Goal: Information Seeking & Learning: Learn about a topic

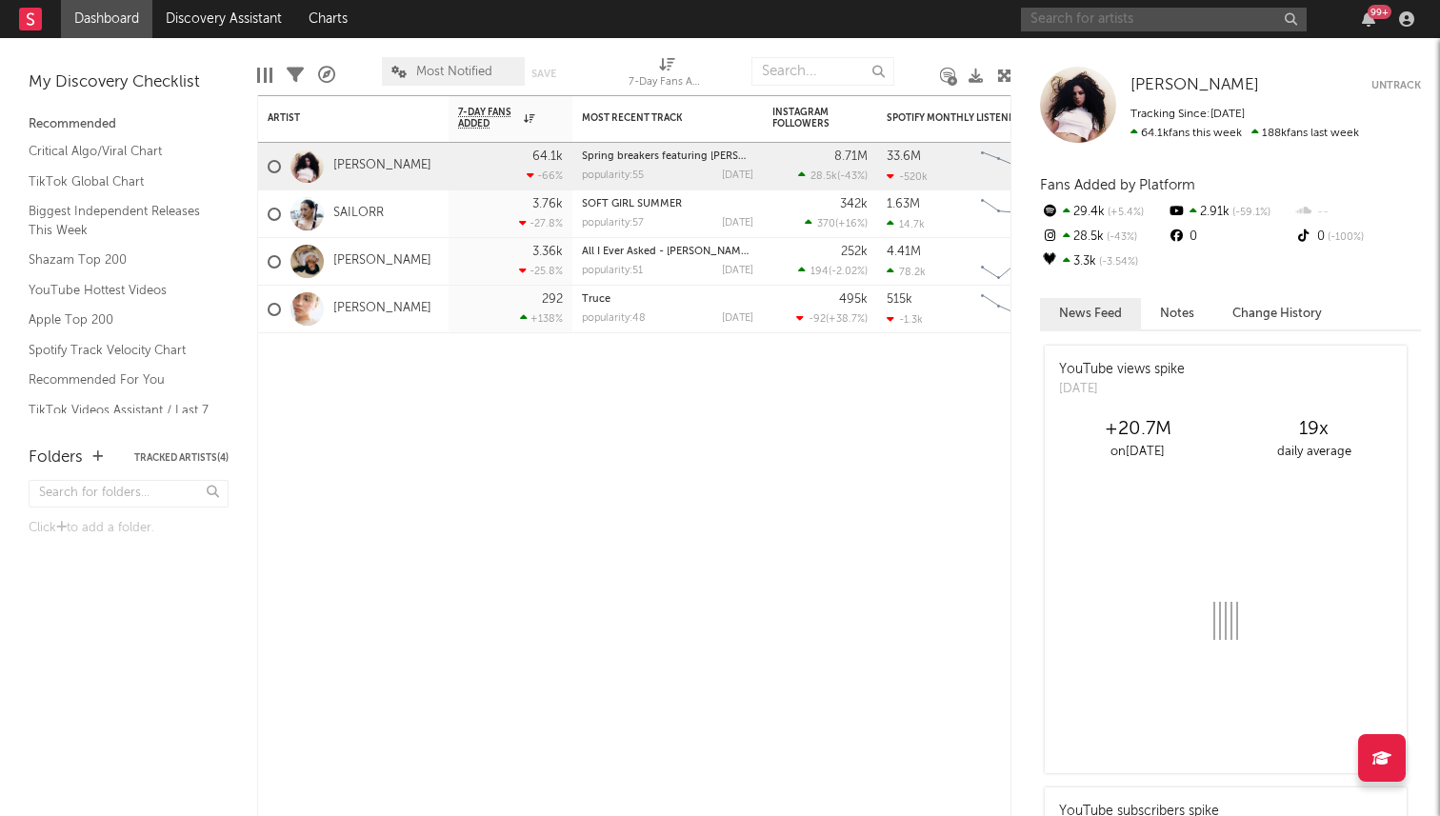
click at [1176, 27] on input "text" at bounding box center [1164, 20] width 286 height 24
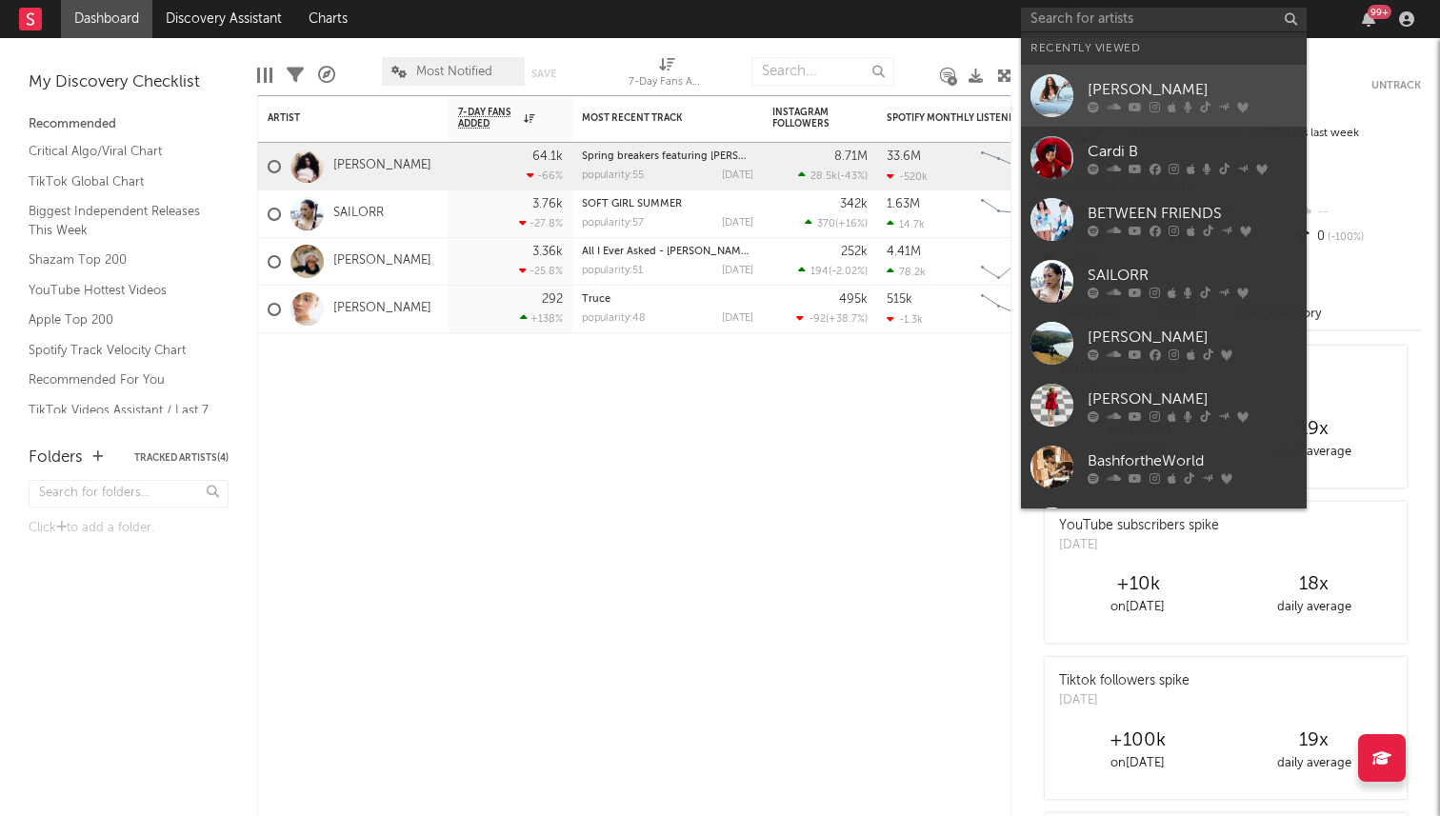
click at [1130, 75] on link "[PERSON_NAME]" at bounding box center [1164, 96] width 286 height 62
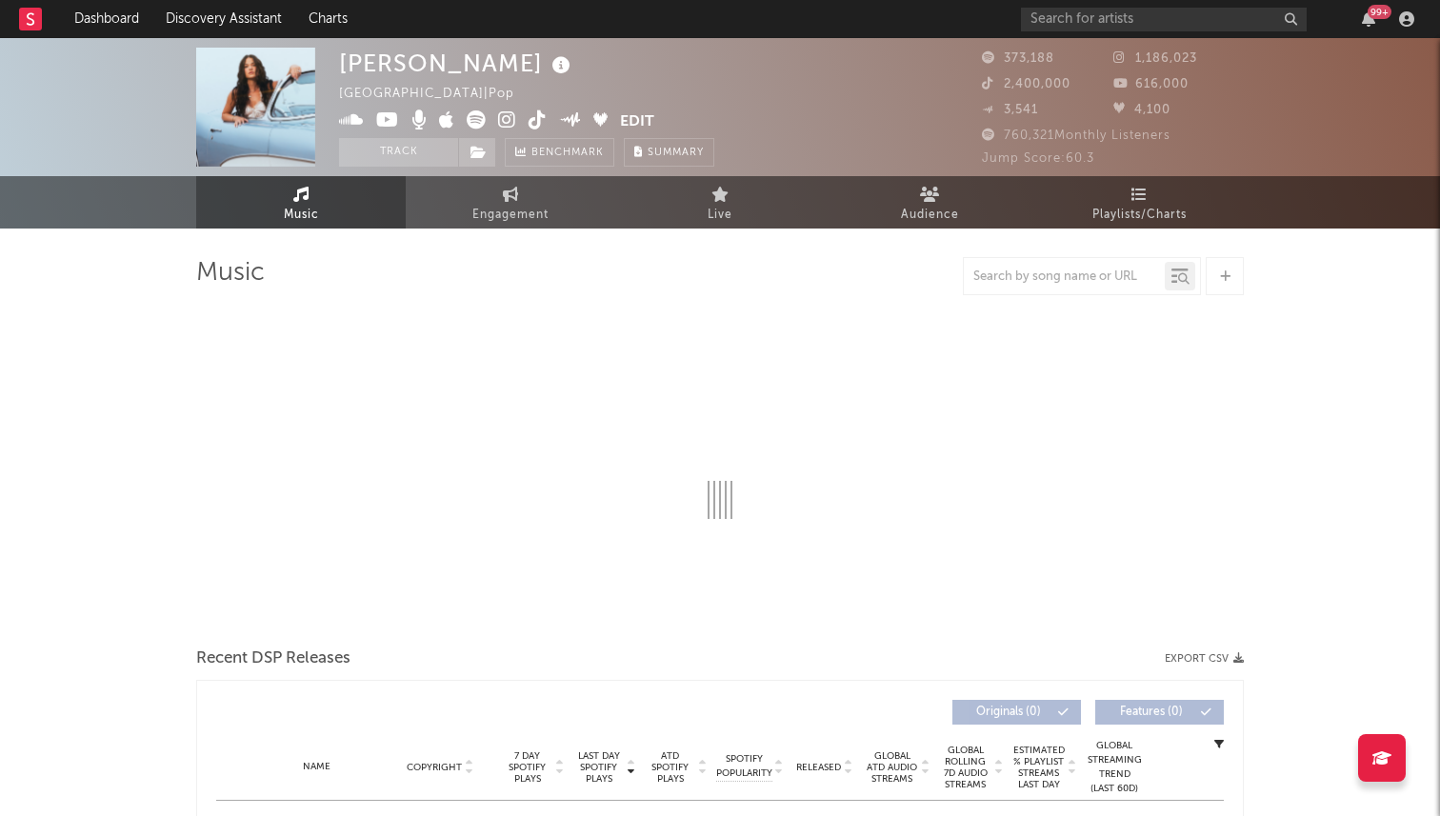
select select "6m"
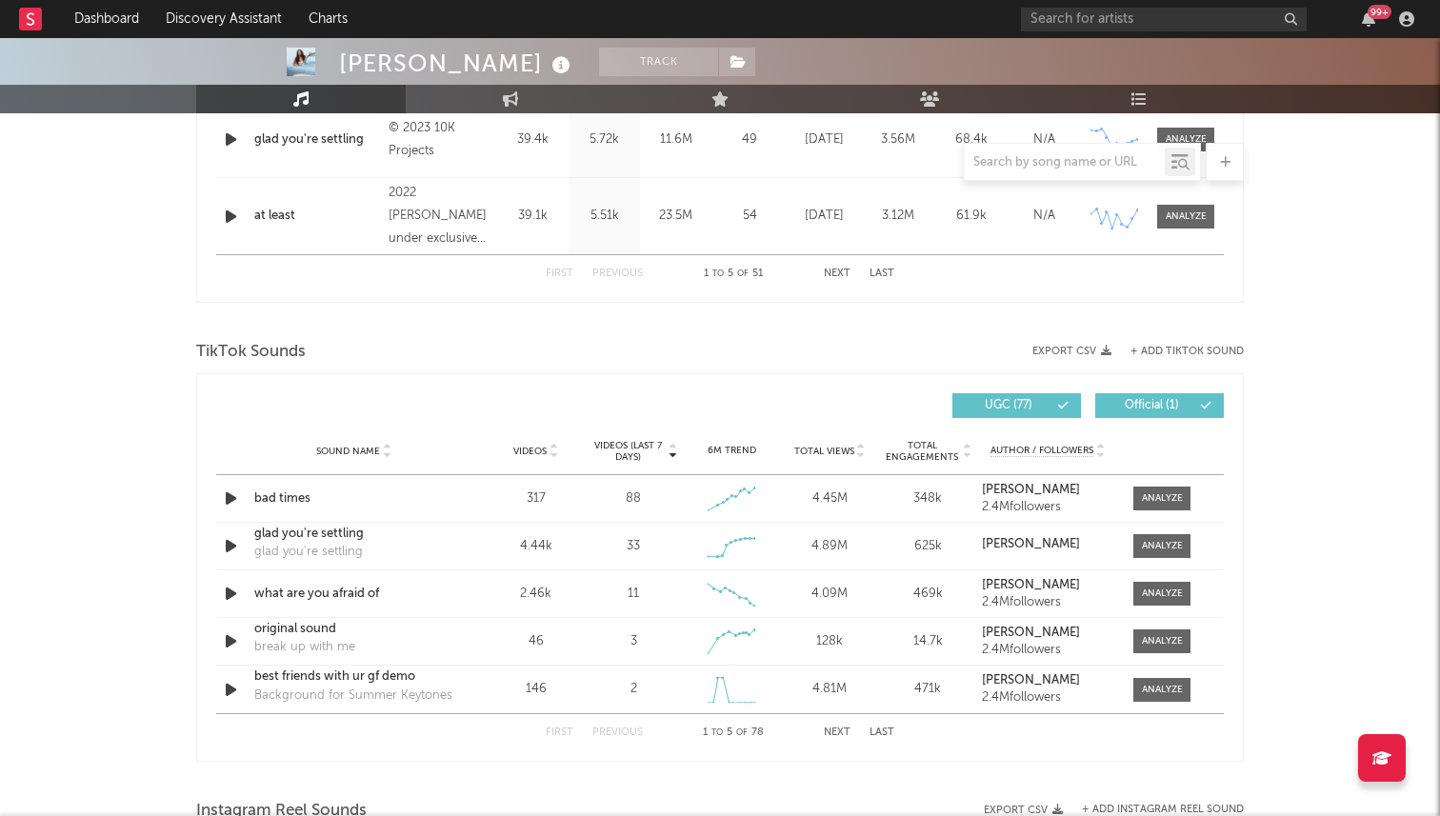
scroll to position [1085, 0]
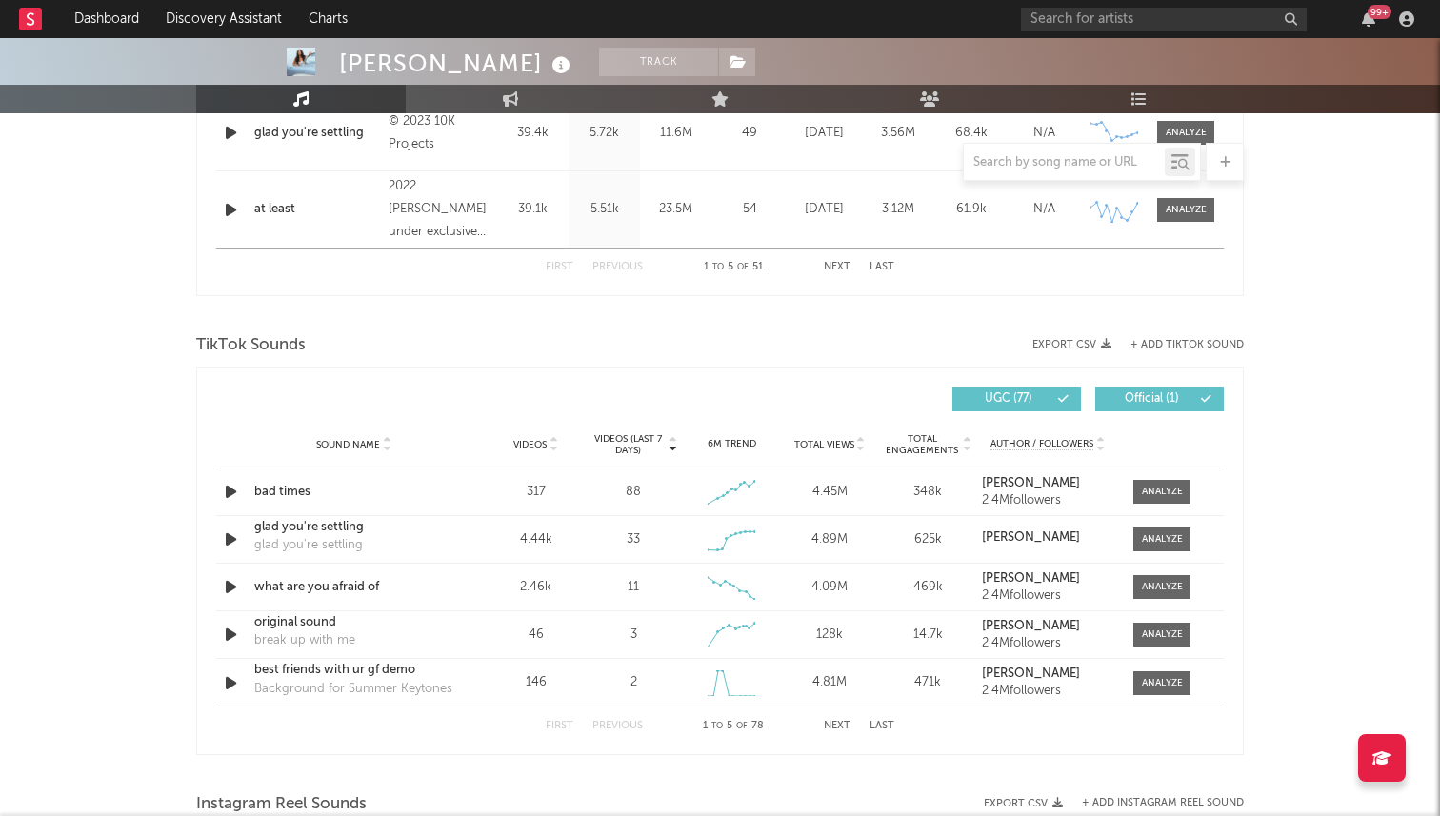
click at [837, 725] on button "Next" at bounding box center [837, 726] width 27 height 10
click at [845, 730] on button "Next" at bounding box center [837, 726] width 27 height 10
click at [838, 730] on button "Next" at bounding box center [837, 726] width 27 height 10
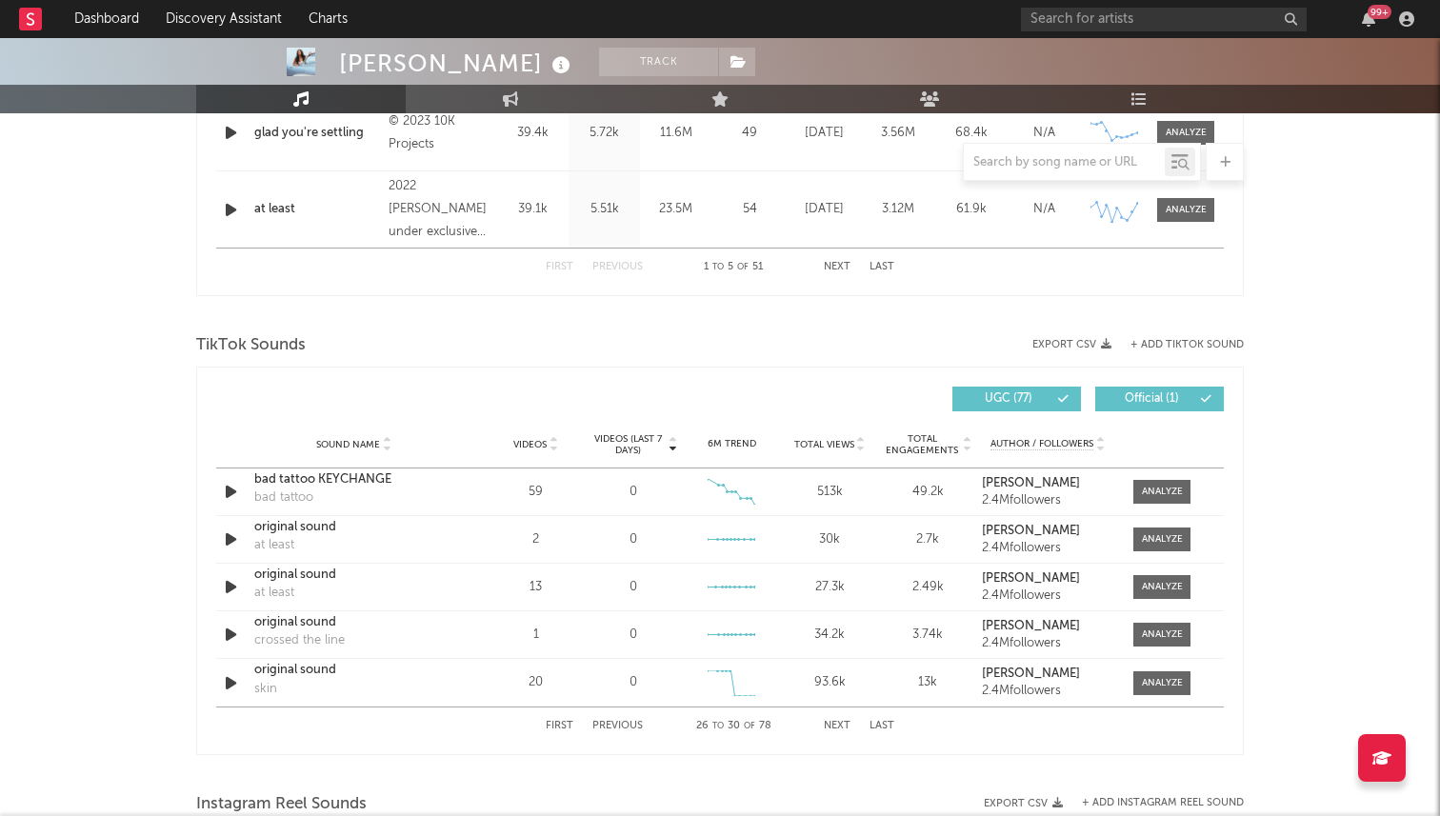
click at [838, 730] on button "Next" at bounding box center [837, 726] width 27 height 10
click at [620, 727] on button "Previous" at bounding box center [617, 726] width 50 height 10
click at [845, 728] on button "Next" at bounding box center [837, 726] width 27 height 10
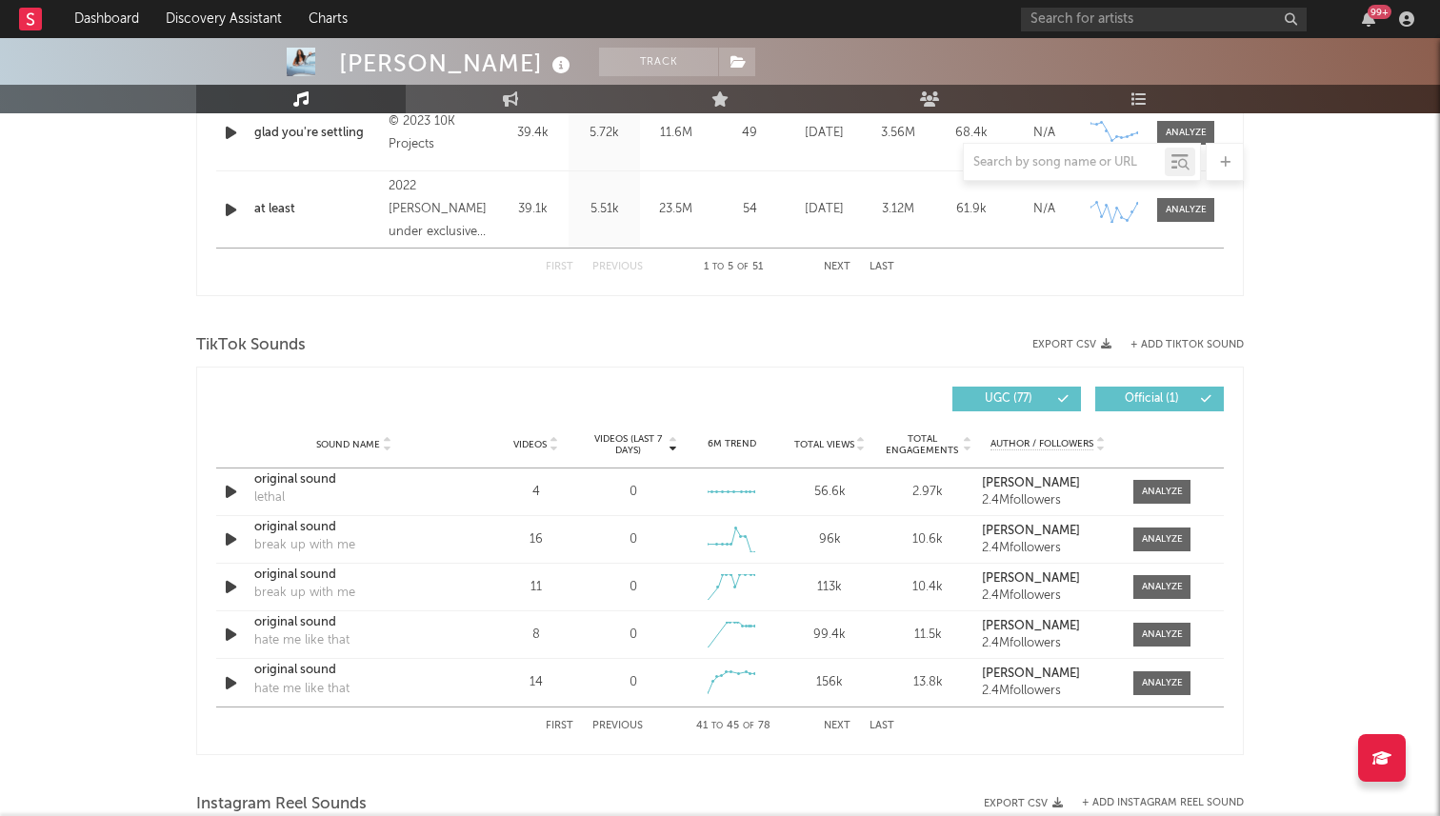
click at [845, 728] on button "Next" at bounding box center [837, 726] width 27 height 10
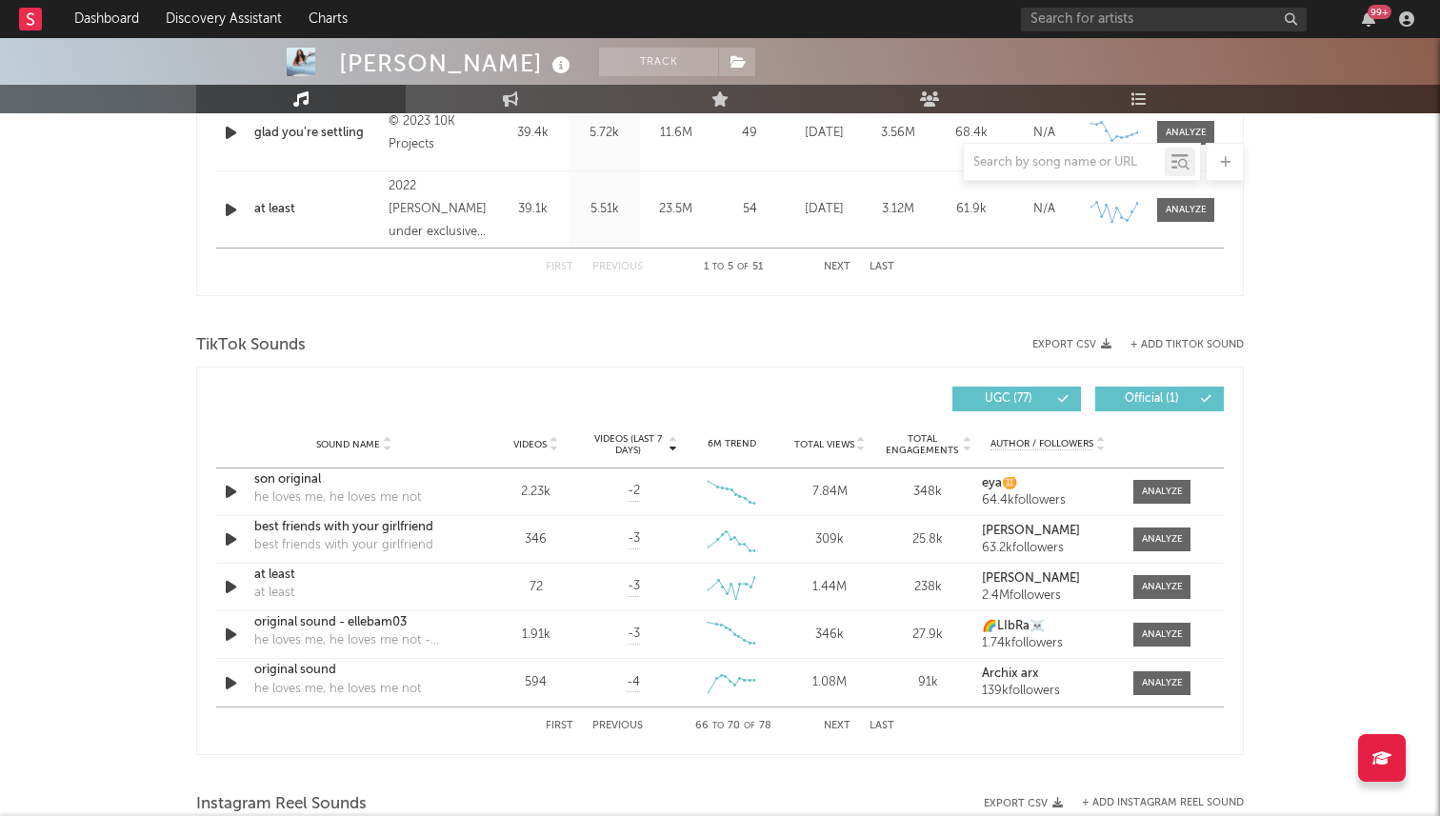
click at [845, 728] on button "Next" at bounding box center [837, 726] width 27 height 10
click at [618, 723] on button "Previous" at bounding box center [617, 726] width 50 height 10
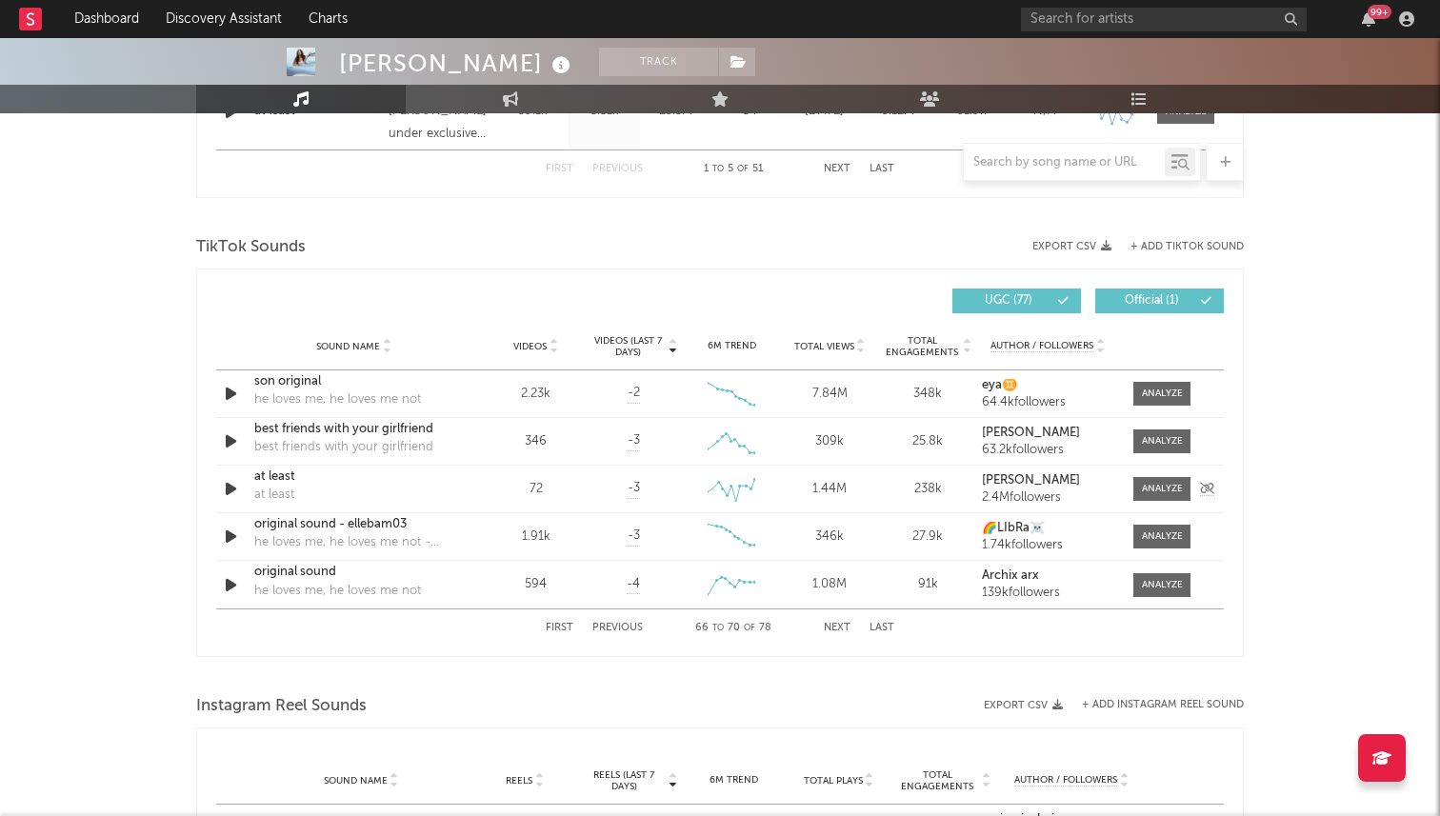
scroll to position [1200, 0]
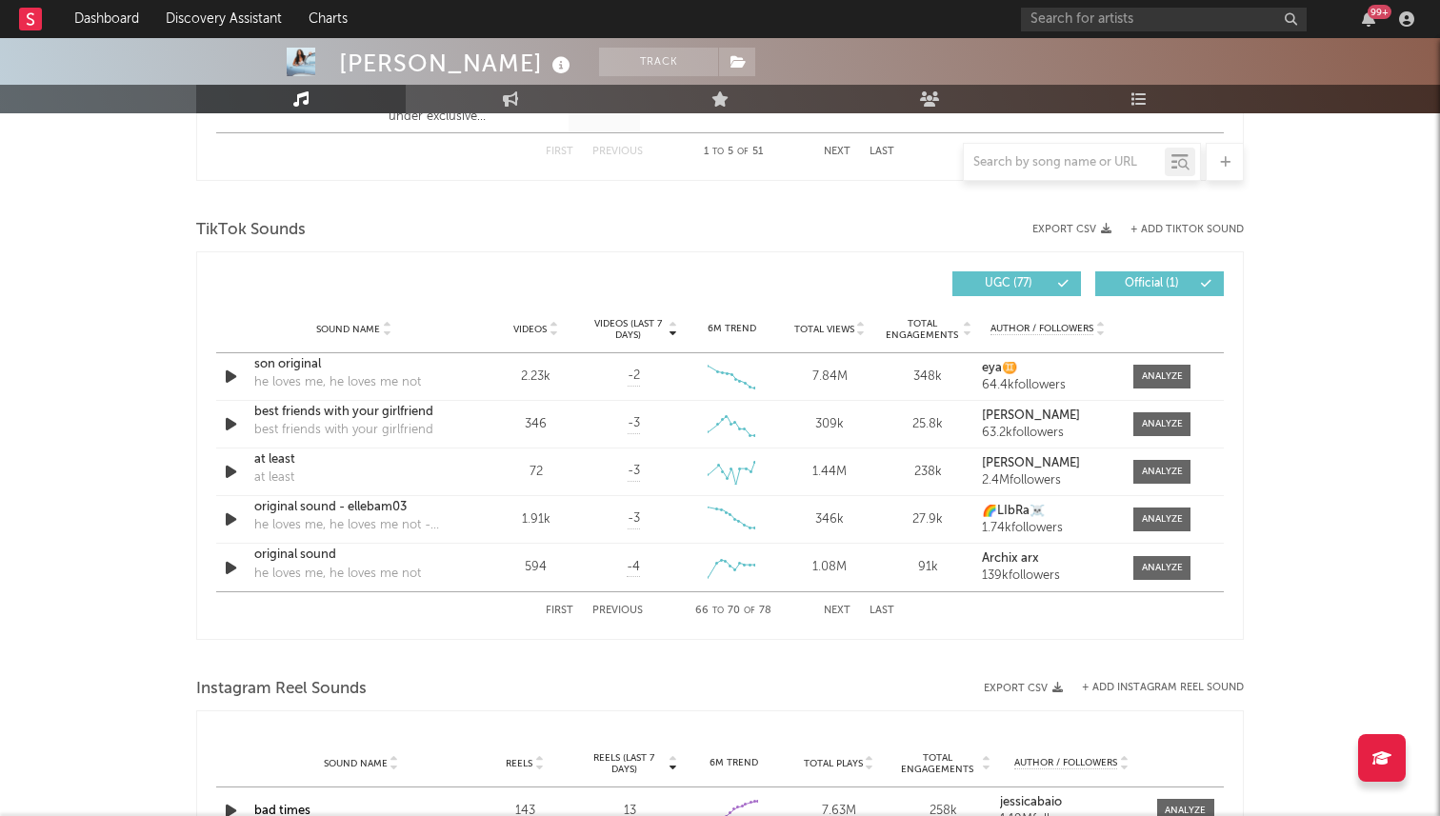
click at [571, 609] on button "First" at bounding box center [560, 611] width 28 height 10
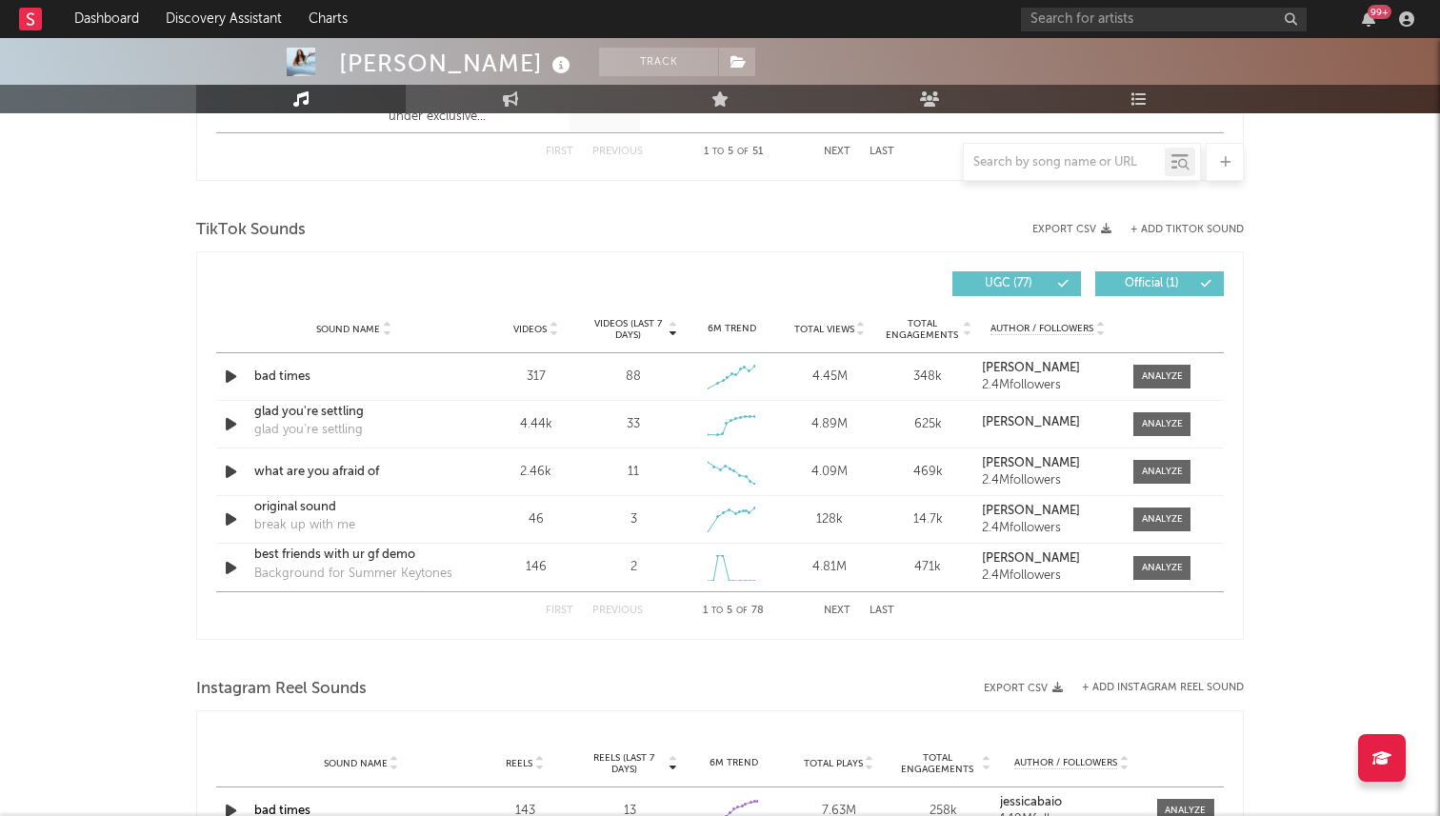
click at [836, 612] on button "Next" at bounding box center [837, 611] width 27 height 10
click at [836, 611] on button "Next" at bounding box center [837, 611] width 27 height 10
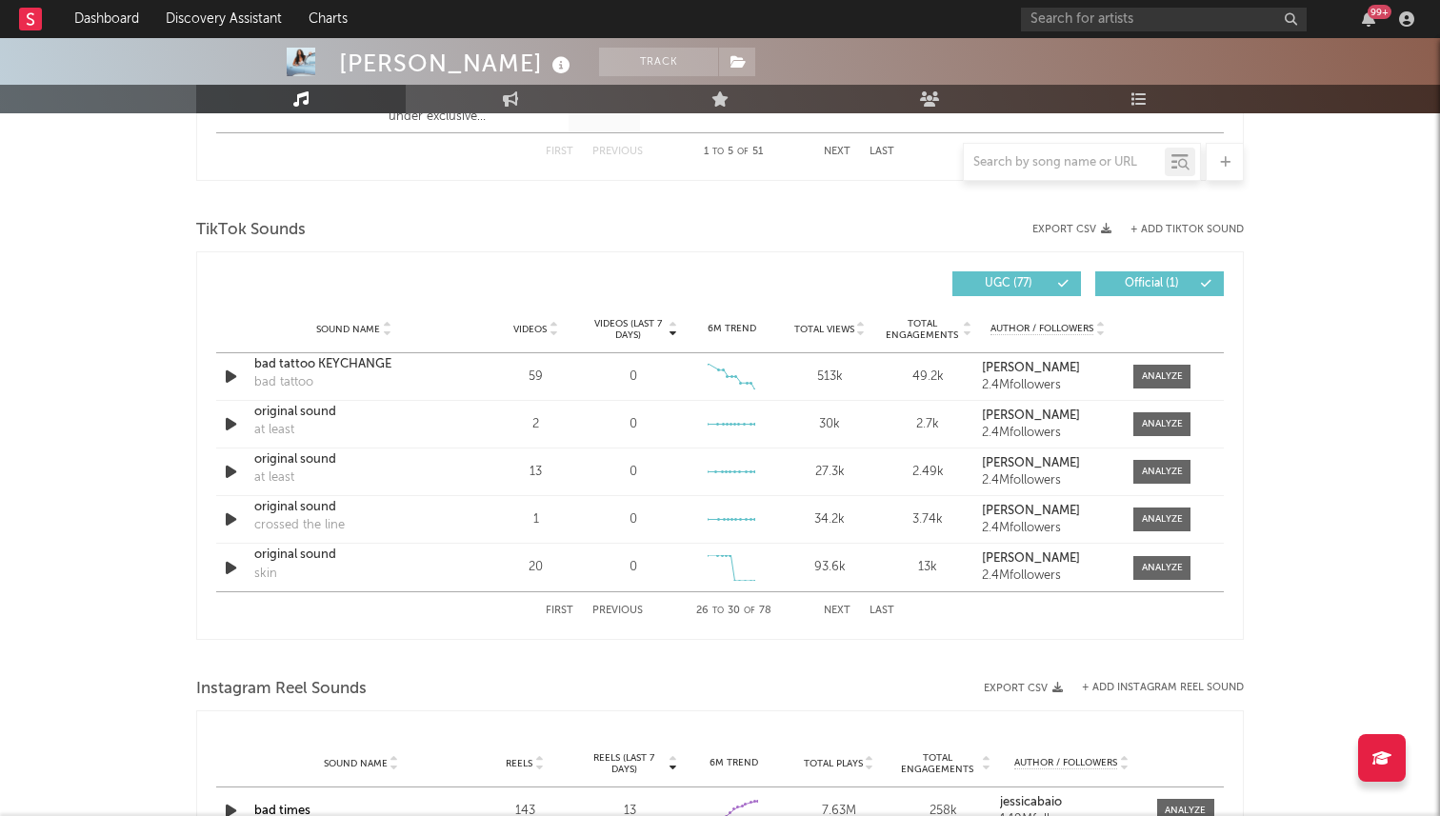
click at [836, 611] on button "Next" at bounding box center [837, 611] width 27 height 10
click at [836, 612] on button "Next" at bounding box center [837, 611] width 27 height 10
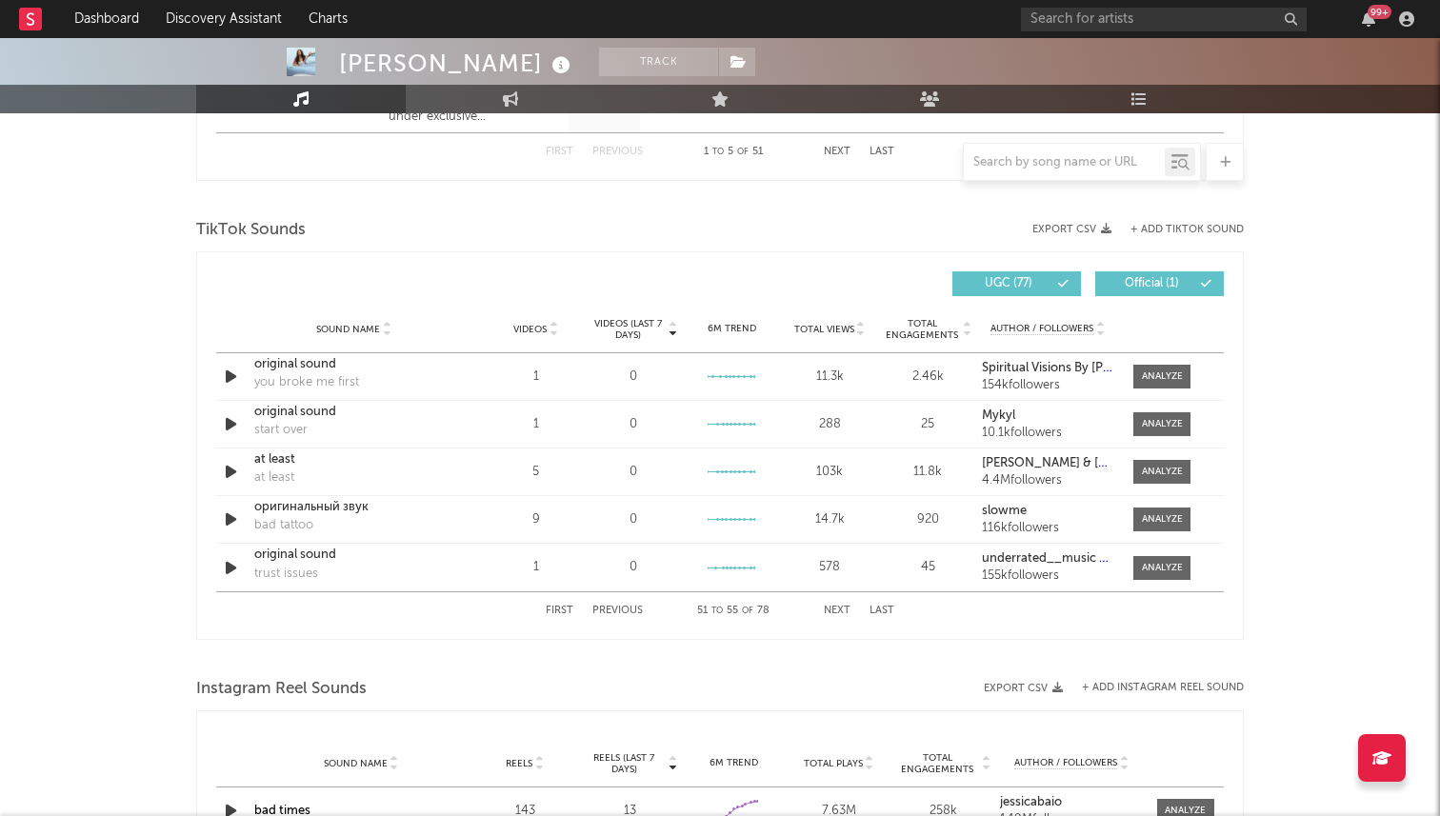
click at [836, 612] on button "Next" at bounding box center [837, 611] width 27 height 10
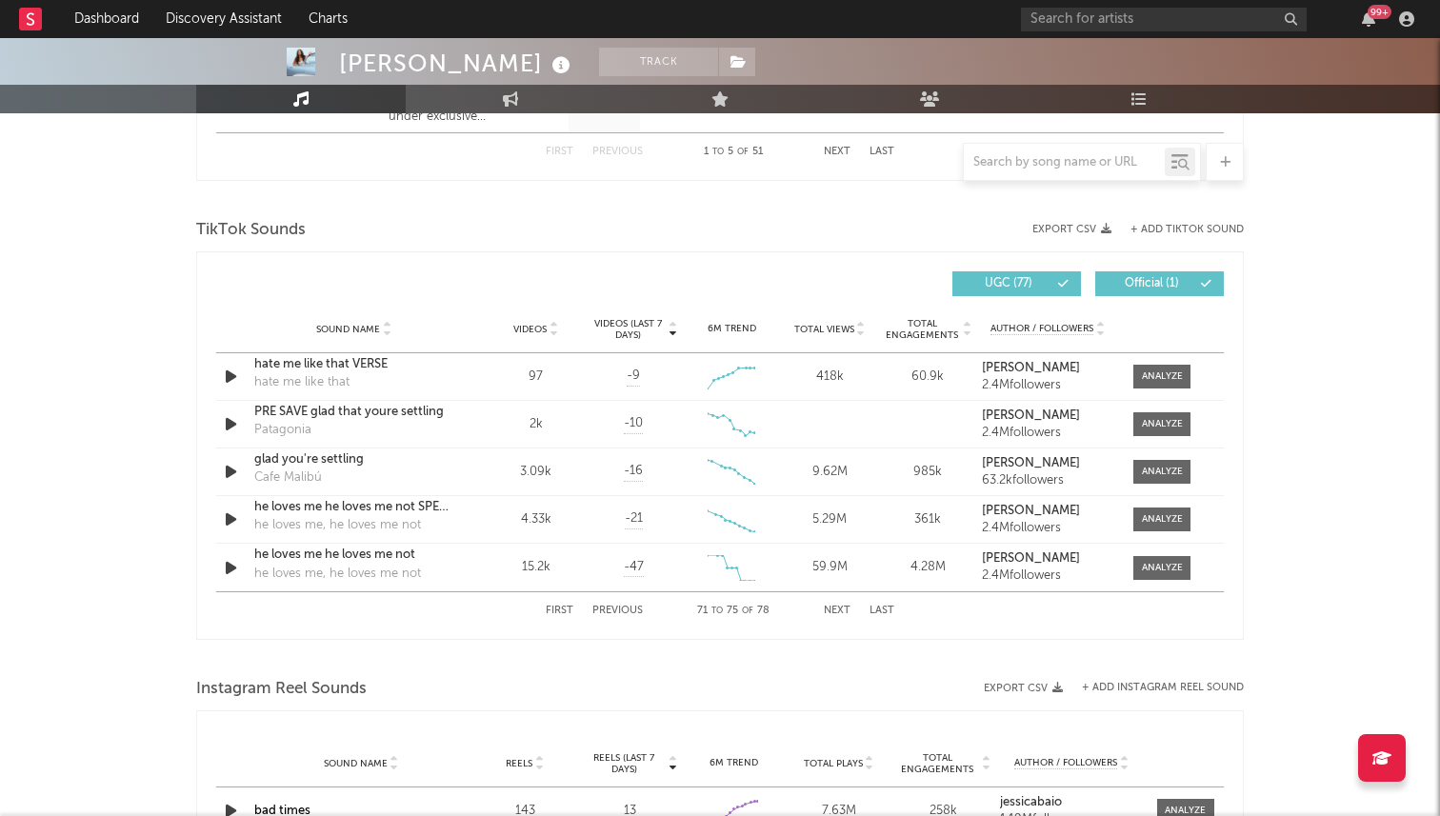
click at [836, 612] on button "Next" at bounding box center [837, 611] width 27 height 10
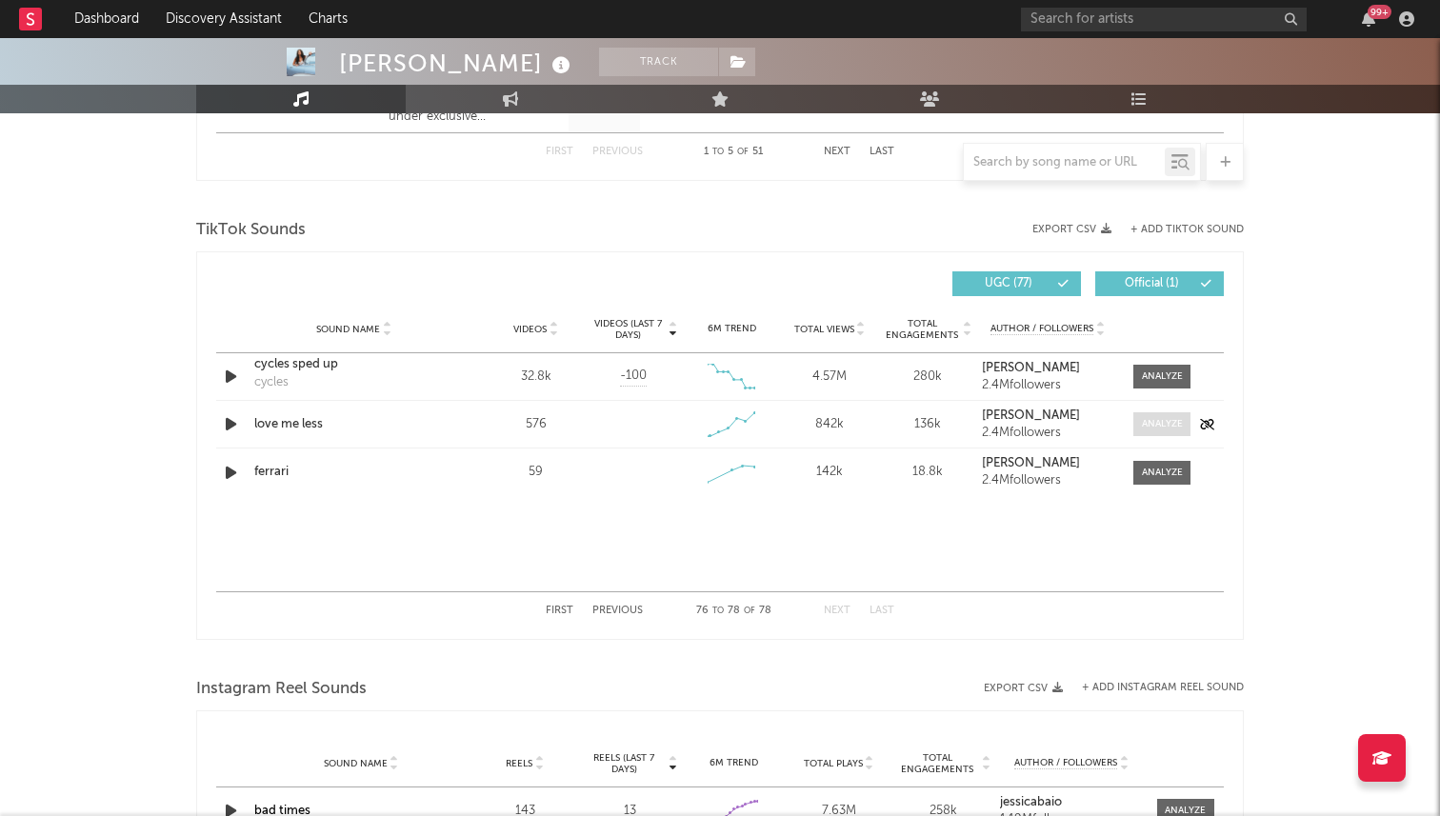
click at [1158, 424] on div at bounding box center [1162, 424] width 41 height 14
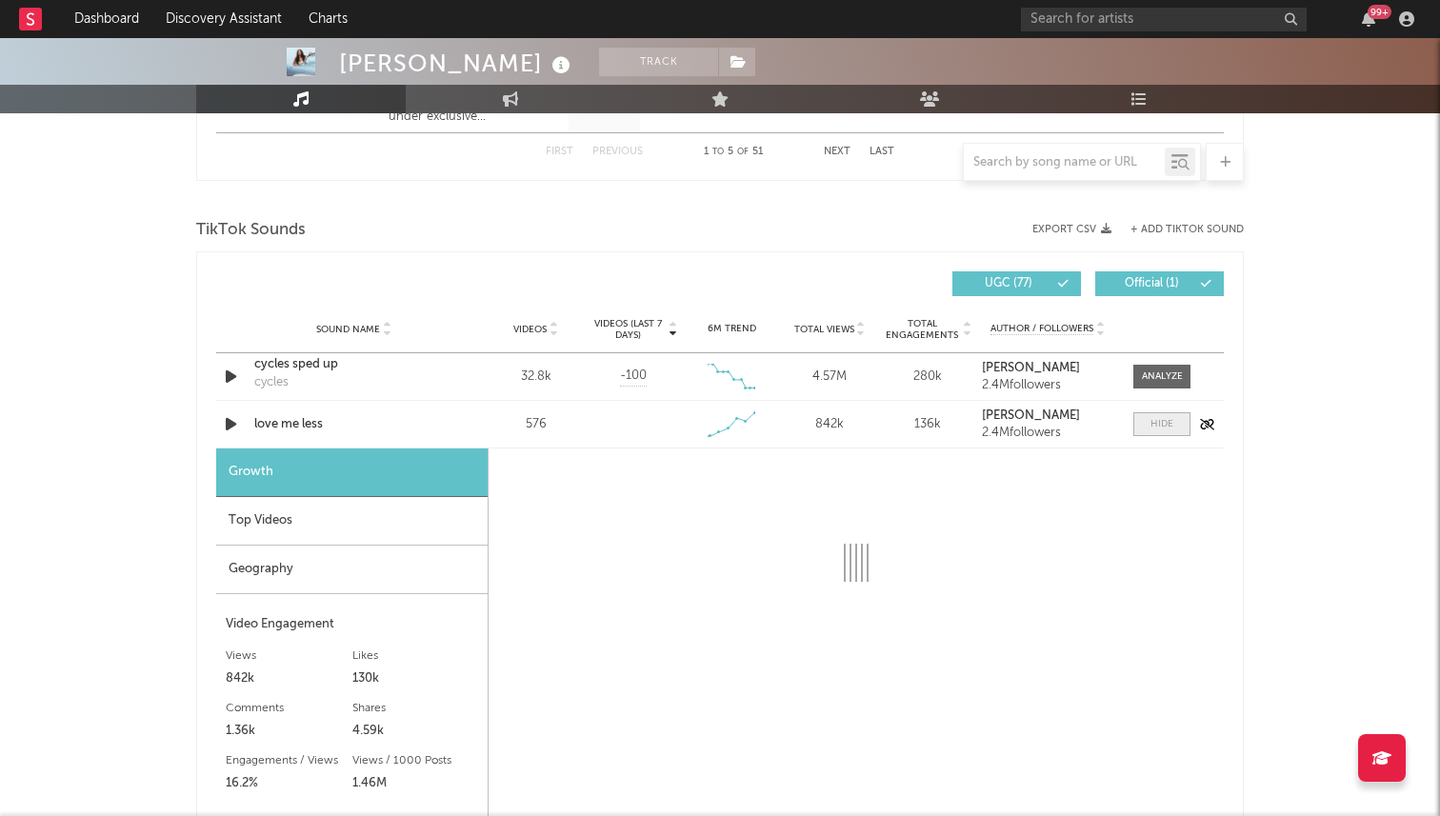
select select "1w"
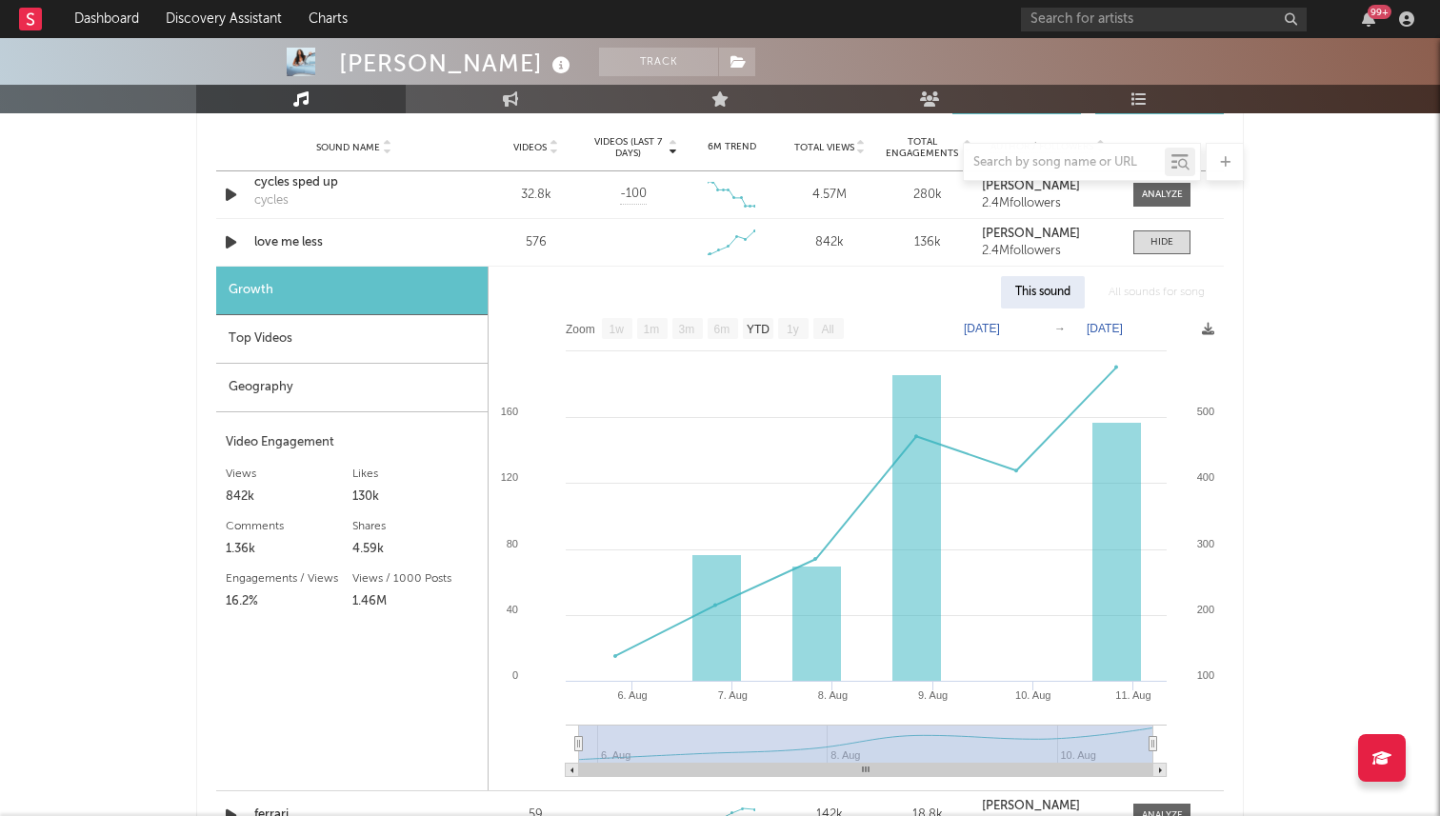
scroll to position [1376, 0]
